Goal: Transaction & Acquisition: Purchase product/service

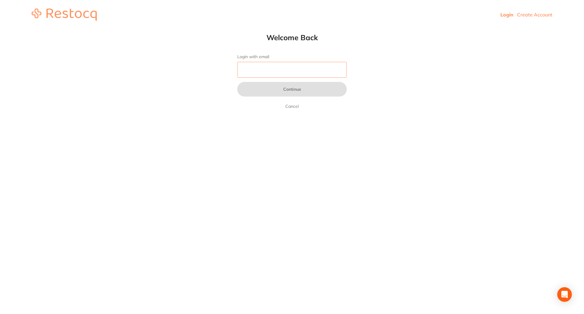
click at [261, 72] on input "Login with email" at bounding box center [292, 70] width 110 height 16
type input "[EMAIL_ADDRESS][DOMAIN_NAME]"
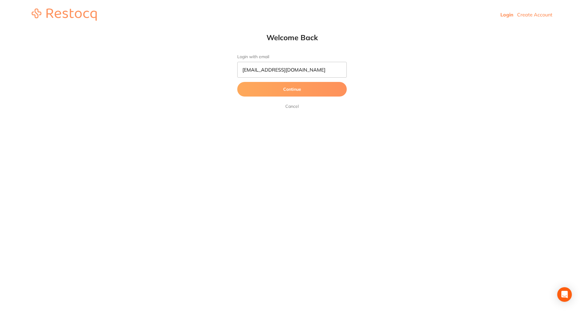
click at [289, 92] on button "Continue" at bounding box center [292, 89] width 110 height 15
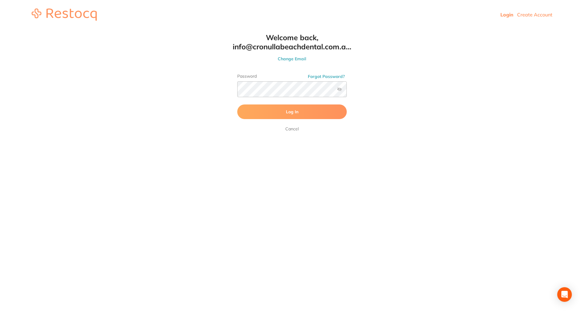
click at [286, 112] on span "Log In" at bounding box center [292, 111] width 12 height 5
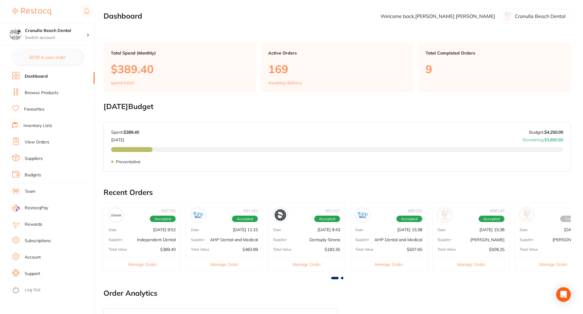
click at [40, 94] on link "Browse Products" at bounding box center [42, 93] width 34 height 6
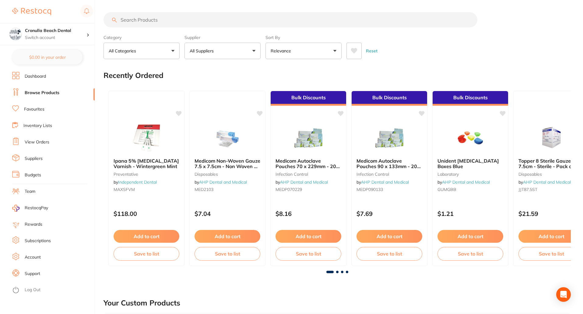
click at [151, 20] on input "search" at bounding box center [290, 19] width 374 height 15
paste input "Septodont Septoject XL Needle - 27G Short 25mm - Sterile, 100-Pack Code: SP-4052"
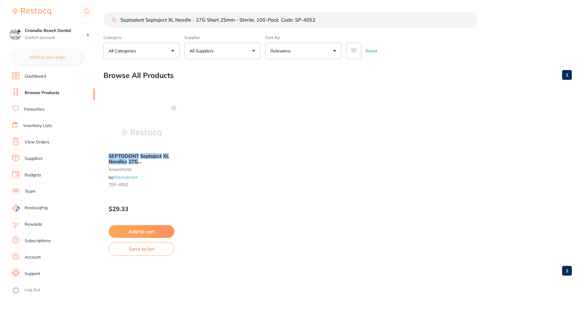
scroll to position [0, 0]
drag, startPoint x: 347, startPoint y: 22, endPoint x: 277, endPoint y: 25, distance: 70.1
click at [277, 25] on input "Septodont Septoject XL Needle - 27G Short 25mm - Sterile, 100-Pack Code: SP-4052" at bounding box center [290, 19] width 375 height 15
type input "Septodont Septoject XL Needle - 27G Short 25mm - Sterile, 100-Pack"
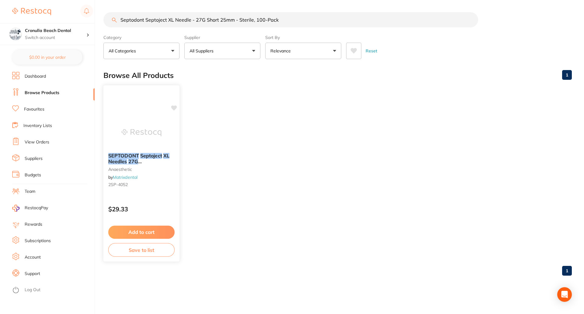
click at [157, 232] on button "Add to cart" at bounding box center [141, 232] width 66 height 13
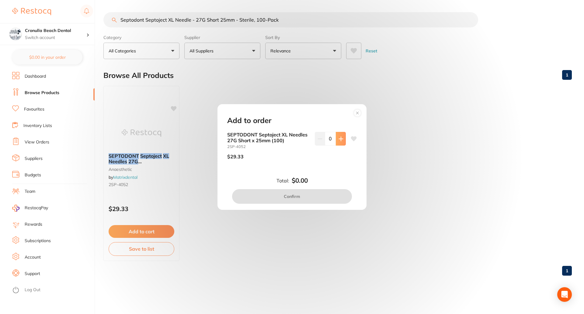
click at [339, 138] on icon at bounding box center [341, 138] width 5 height 5
type input "1"
click at [288, 195] on button "Confirm" at bounding box center [292, 196] width 120 height 15
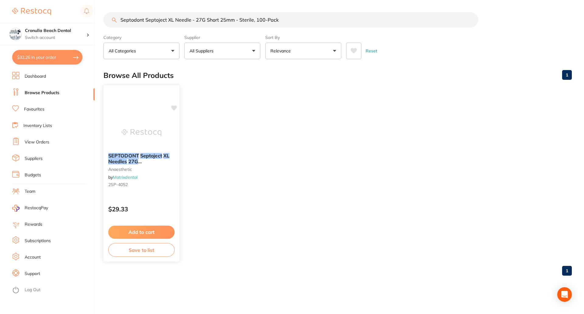
click at [121, 164] on em "Short" at bounding box center [114, 167] width 12 height 6
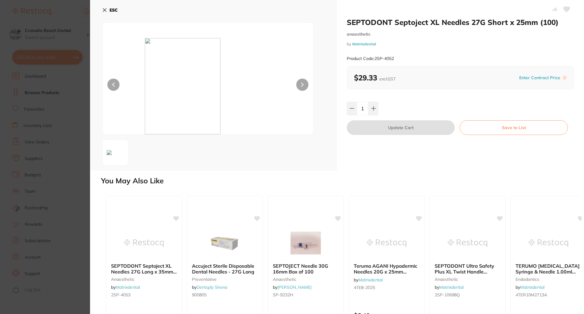
click at [104, 9] on icon at bounding box center [104, 10] width 5 height 5
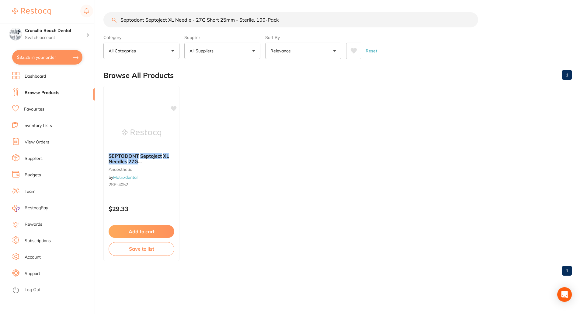
click at [46, 57] on button "$32.26 in your order" at bounding box center [47, 57] width 70 height 15
checkbox input "true"
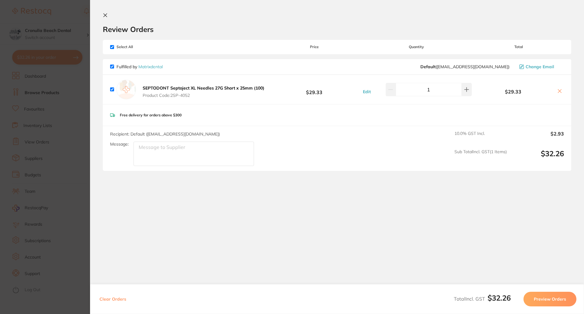
click at [558, 90] on icon at bounding box center [560, 91] width 5 height 5
click at [561, 91] on icon at bounding box center [560, 91] width 5 height 5
checkbox input "false"
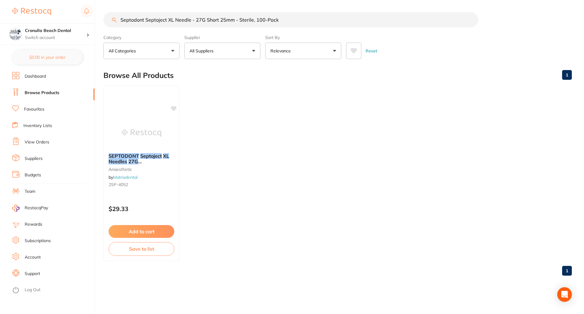
click at [471, 21] on input "Septodont Septoject XL Needle - 27G Short 25mm - Sterile, 100-Pack" at bounding box center [290, 19] width 375 height 15
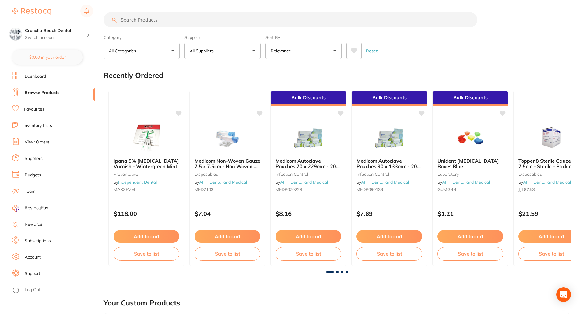
click at [149, 22] on input "search" at bounding box center [290, 19] width 374 height 15
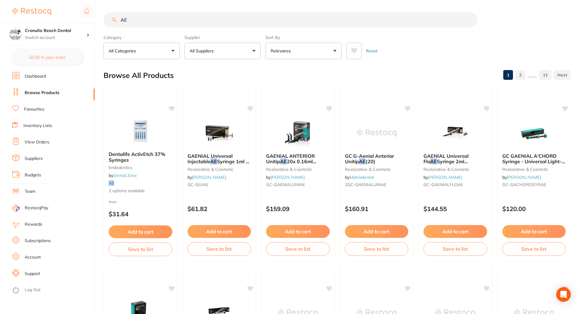
click at [146, 20] on input "AE" at bounding box center [290, 19] width 374 height 15
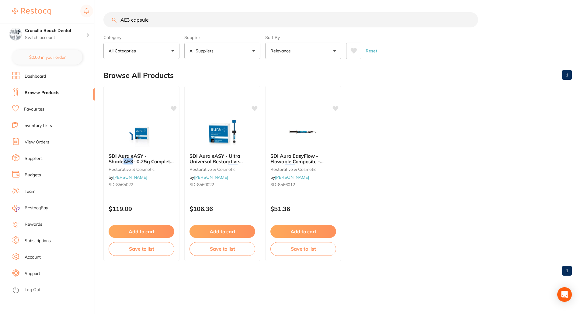
click at [157, 22] on input "AE3 capsule" at bounding box center [290, 19] width 375 height 15
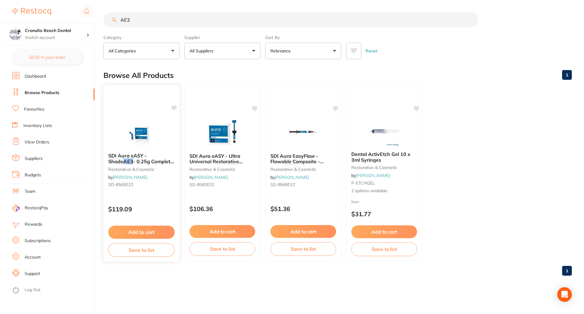
type input "AE3"
drag, startPoint x: 134, startPoint y: 184, endPoint x: 106, endPoint y: 184, distance: 28.6
click at [106, 184] on div "SDI Aura eASY - Shade AE3 - 0.25g Complet, 20-Pack restorative & cosmetic by [P…" at bounding box center [141, 171] width 76 height 47
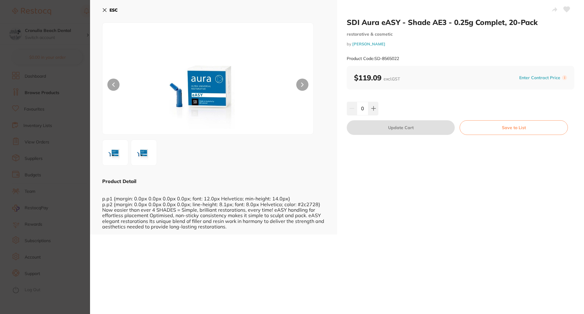
drag, startPoint x: 119, startPoint y: 184, endPoint x: 400, endPoint y: 44, distance: 313.6
click at [400, 44] on small "by [PERSON_NAME]" at bounding box center [461, 44] width 228 height 5
drag, startPoint x: 409, startPoint y: 60, endPoint x: 375, endPoint y: 61, distance: 33.8
click at [375, 61] on div "Product Code: SD-8565022" at bounding box center [461, 58] width 228 height 15
copy small "SD-8565022"
